Goal: Register for event/course

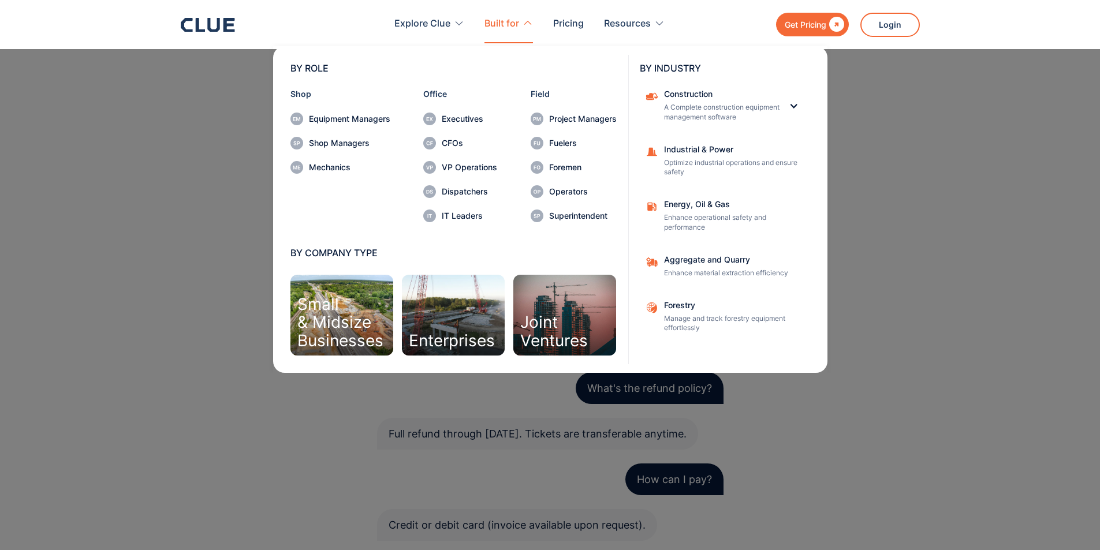
click at [206, 156] on nav "BY ROLE Shop Equipment Managers Shop Managers Mechanics Office Executives CFOs …" at bounding box center [550, 208] width 739 height 330
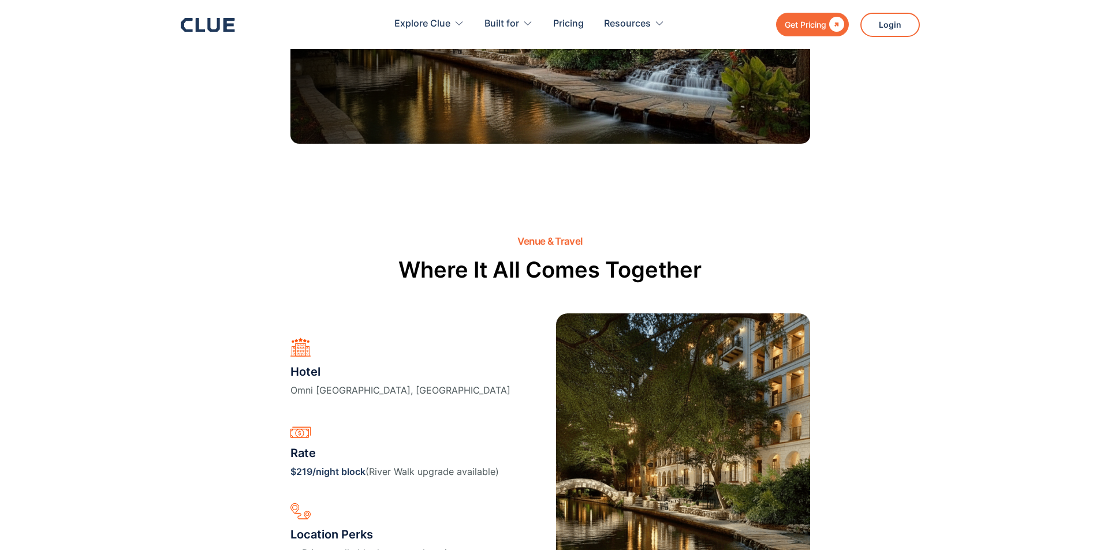
scroll to position [2251, 0]
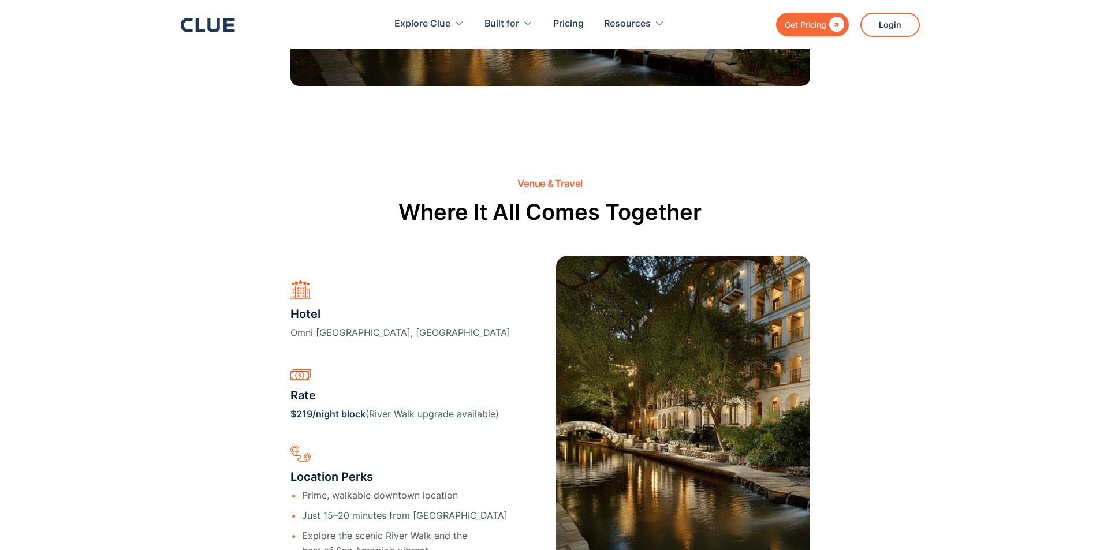
drag, startPoint x: 502, startPoint y: 327, endPoint x: 264, endPoint y: 308, distance: 238.6
click at [264, 308] on div "Venue & Travel Where It All Comes Together Hotel Omni La Mansión del Río, San A…" at bounding box center [550, 390] width 681 height 424
copy div "Hotel Omni La Mansión del Río, San Antonio River Walk"
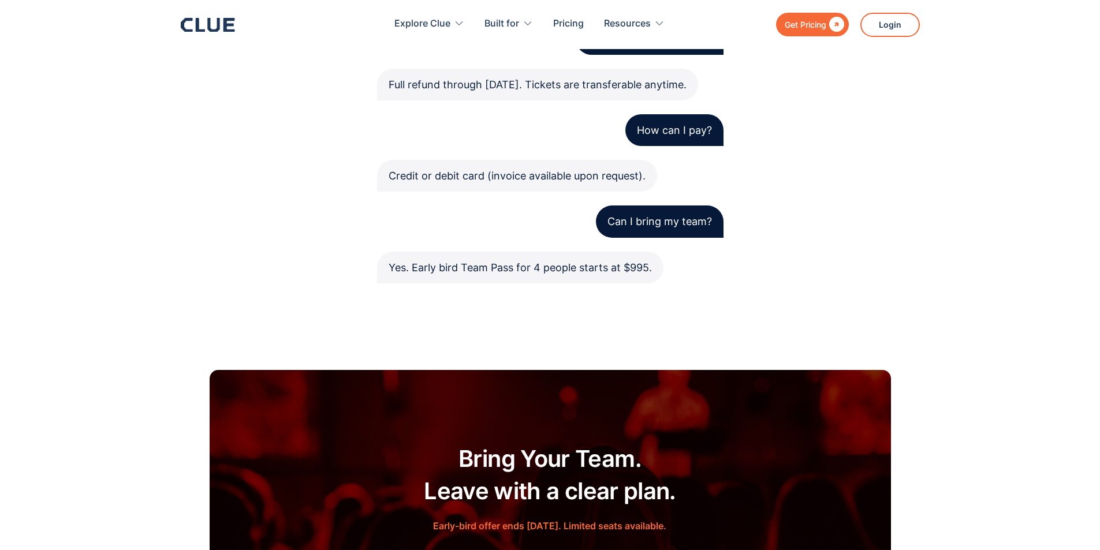
scroll to position [3632, 0]
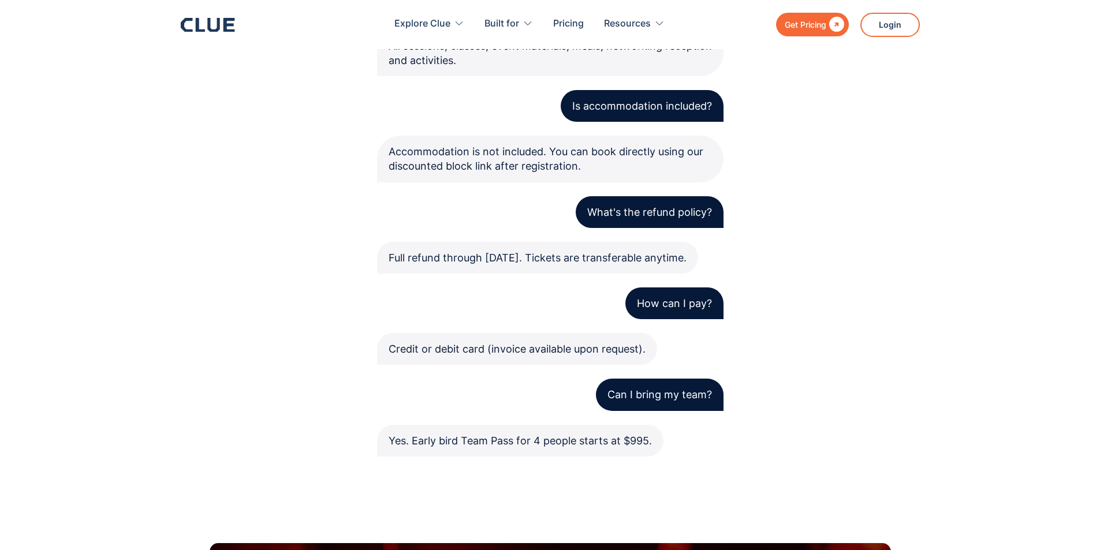
drag, startPoint x: 447, startPoint y: 258, endPoint x: 376, endPoint y: 241, distance: 72.9
click at [376, 241] on div "FAQs Questions, Answered What’s included? All sessions, classes, event material…" at bounding box center [550, 183] width 681 height 547
copy div "Full refund through [DATE]. Tickets are transferable anytime."
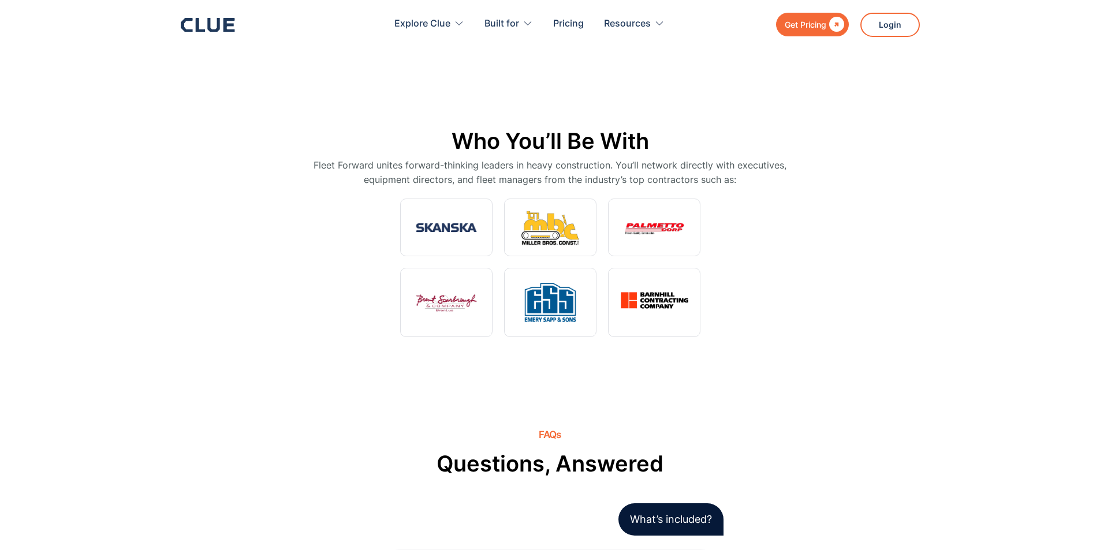
click at [1013, 233] on section "Who You’ll Be With Fleet Forward unites forward-thinking leaders in heavy const…" at bounding box center [550, 232] width 1100 height 303
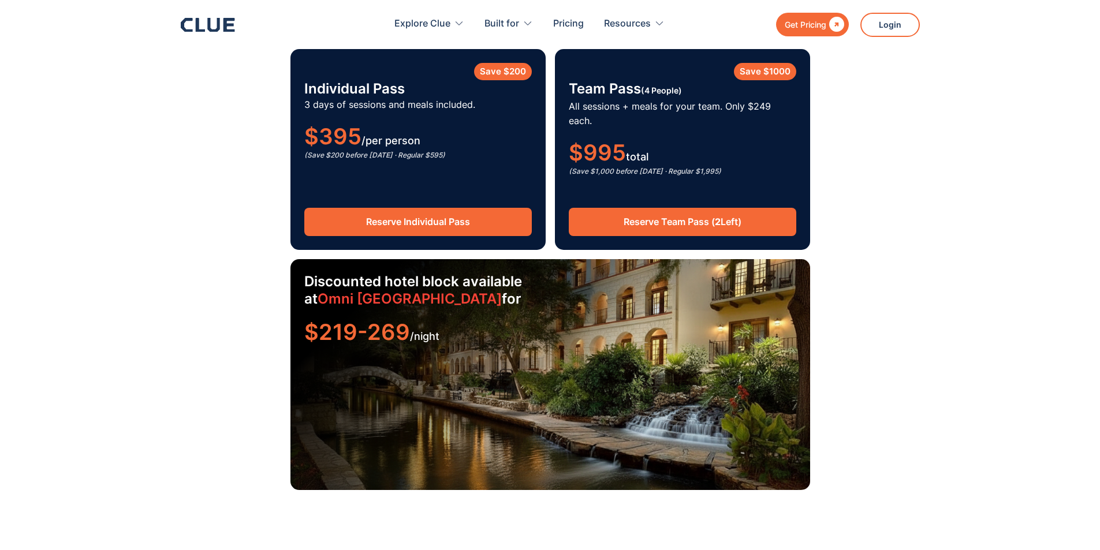
scroll to position [1905, 0]
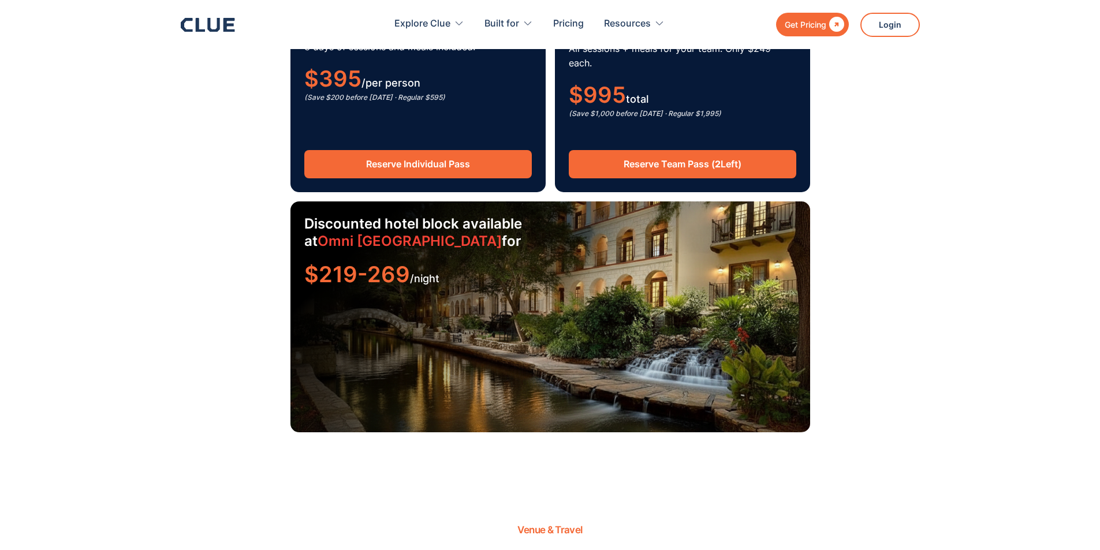
click at [444, 233] on link "Omni [GEOGRAPHIC_DATA]" at bounding box center [409, 241] width 184 height 17
